Goal: Transaction & Acquisition: Purchase product/service

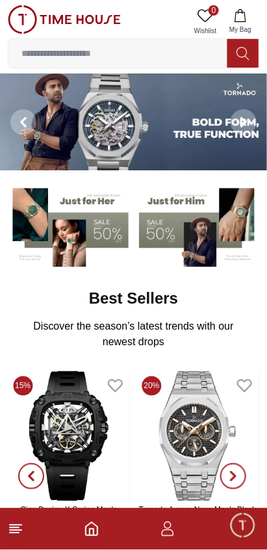
click at [182, 49] on input at bounding box center [117, 53] width 219 height 26
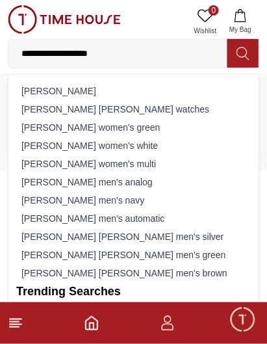
type input "**********"
click at [243, 57] on icon at bounding box center [243, 53] width 12 height 13
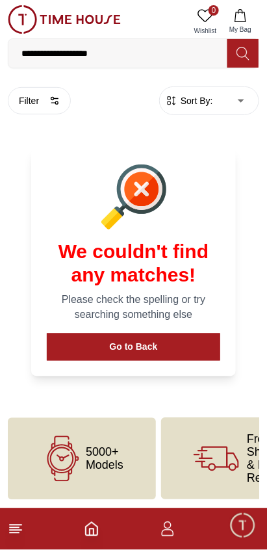
scroll to position [1, 0]
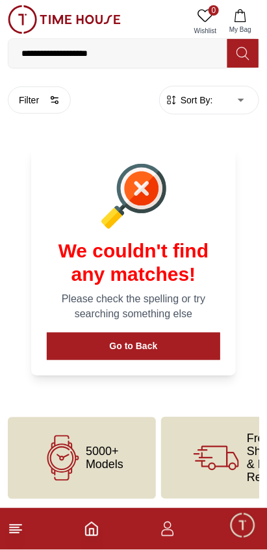
click at [160, 54] on input "**********" at bounding box center [117, 53] width 219 height 26
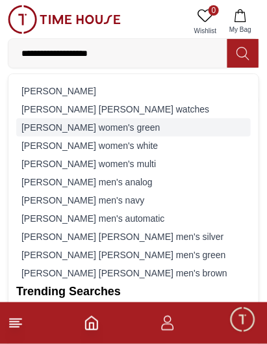
click at [134, 128] on div "[PERSON_NAME] women's green" at bounding box center [133, 127] width 235 height 18
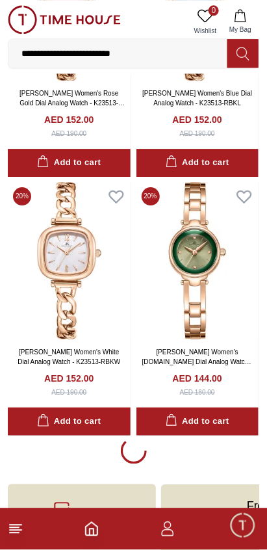
scroll to position [2352, 0]
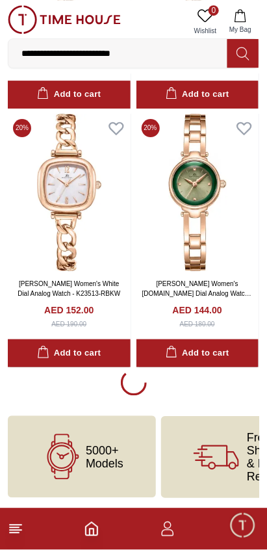
scroll to position [2352, 0]
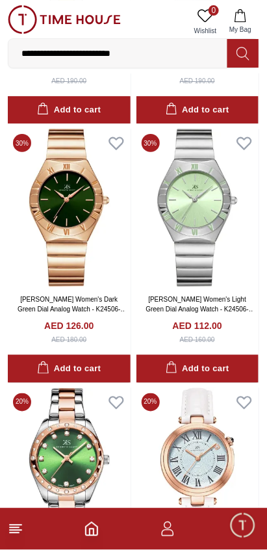
scroll to position [4922, 0]
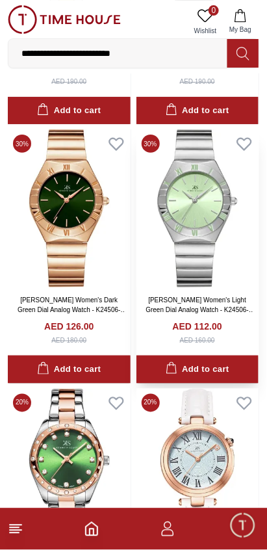
click at [207, 239] on img at bounding box center [197, 208] width 123 height 158
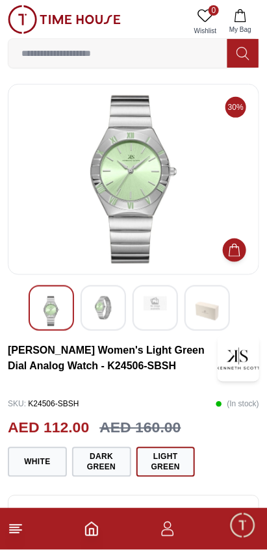
click at [108, 311] on img at bounding box center [103, 307] width 23 height 23
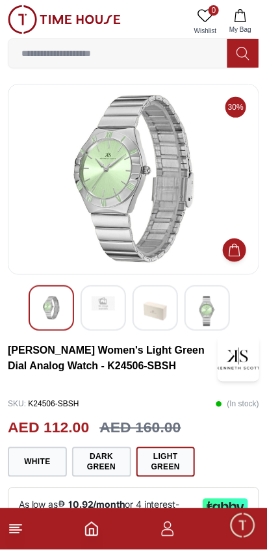
click at [160, 312] on img at bounding box center [155, 311] width 23 height 30
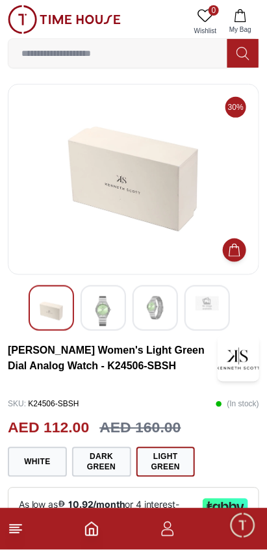
click at [205, 312] on div at bounding box center [207, 307] width 45 height 45
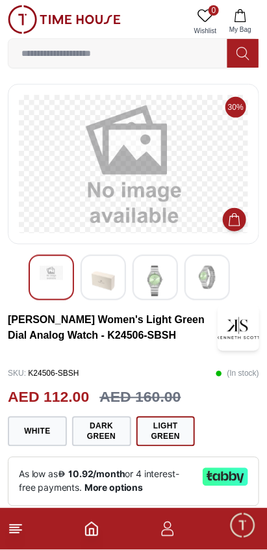
click at [203, 272] on img at bounding box center [207, 277] width 23 height 23
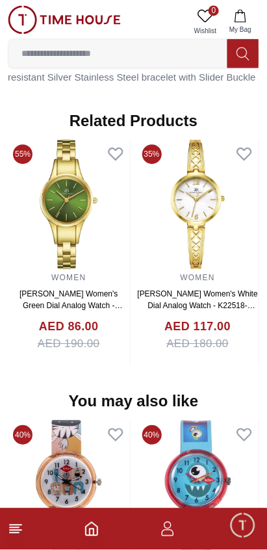
scroll to position [974, 0]
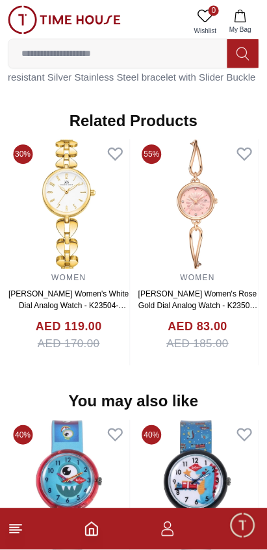
click at [71, 211] on img at bounding box center [69, 204] width 122 height 130
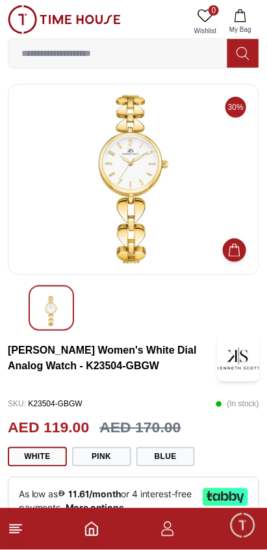
click at [151, 197] on img at bounding box center [133, 179] width 229 height 169
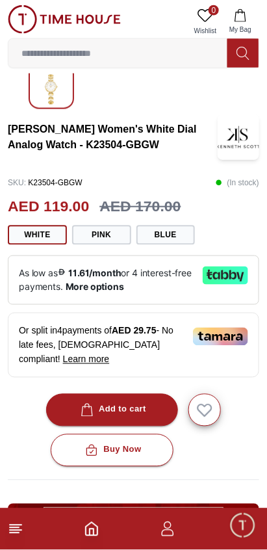
scroll to position [223, 0]
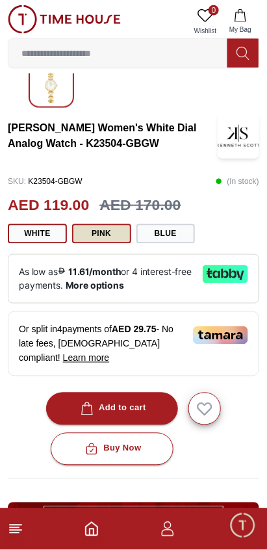
click at [106, 228] on button "Pink" at bounding box center [101, 233] width 59 height 19
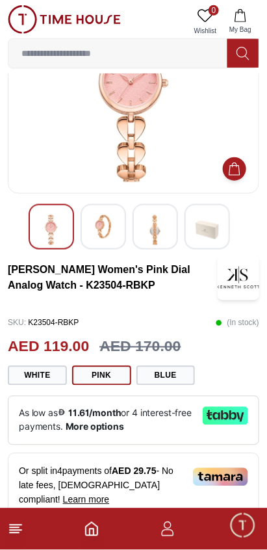
scroll to position [83, 0]
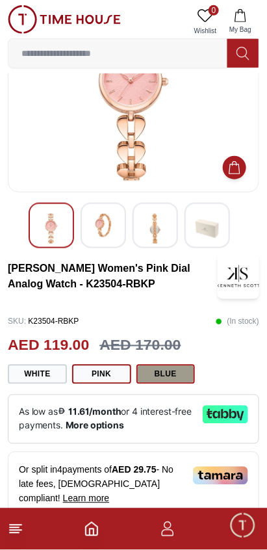
click at [170, 374] on button "Blue" at bounding box center [165, 374] width 59 height 19
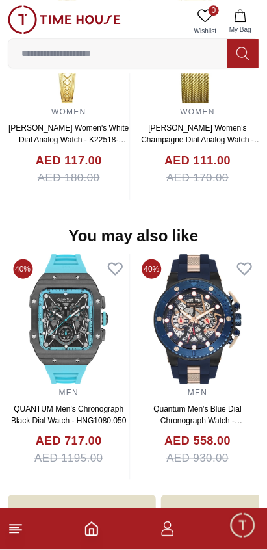
scroll to position [1134, 0]
